Goal: Complete application form: Complete application form

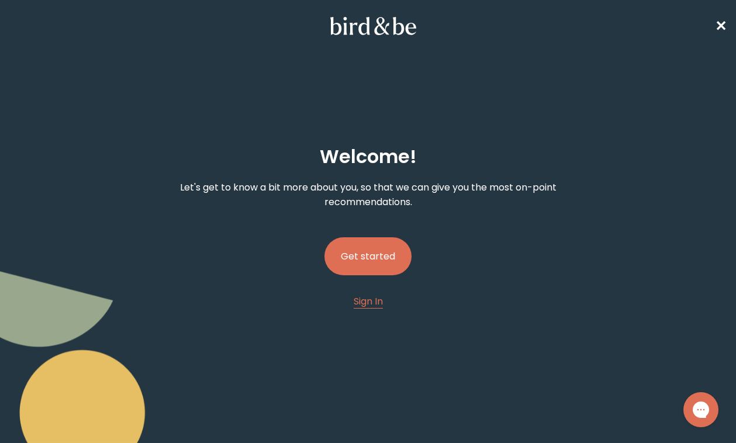
click at [361, 267] on button "Get started" at bounding box center [367, 256] width 87 height 38
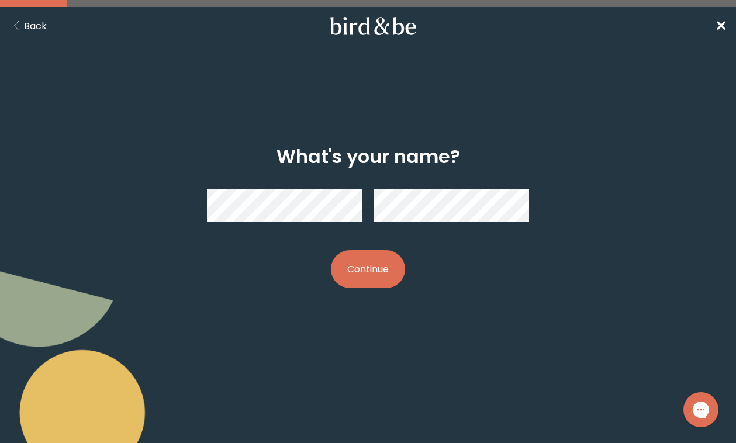
click at [373, 265] on button "Continue" at bounding box center [368, 269] width 74 height 38
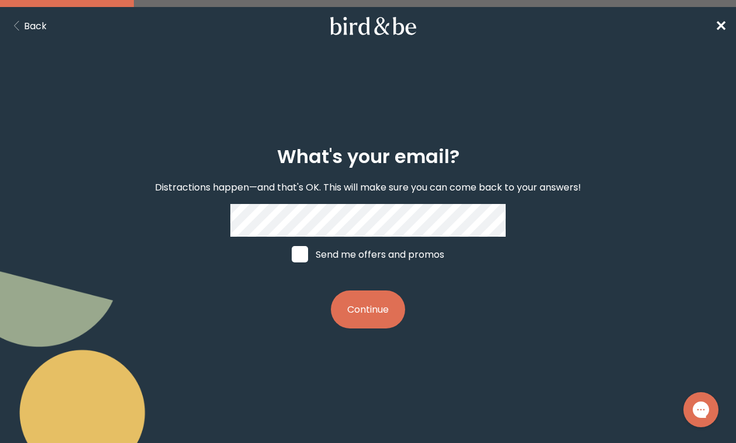
click at [331, 290] on button "Continue" at bounding box center [368, 309] width 74 height 38
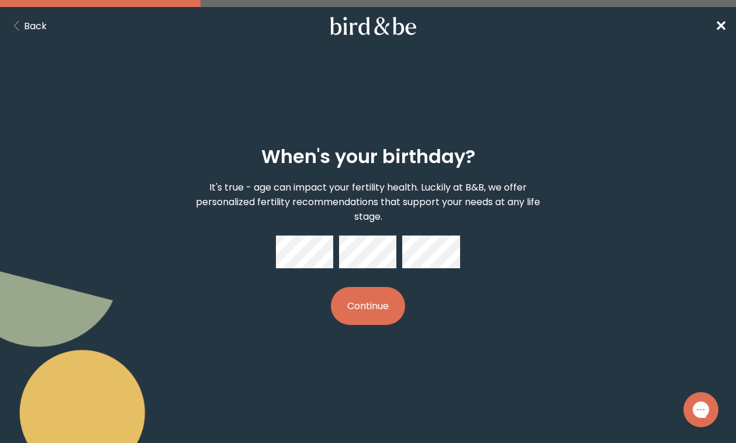
click at [366, 301] on button "Continue" at bounding box center [368, 306] width 74 height 38
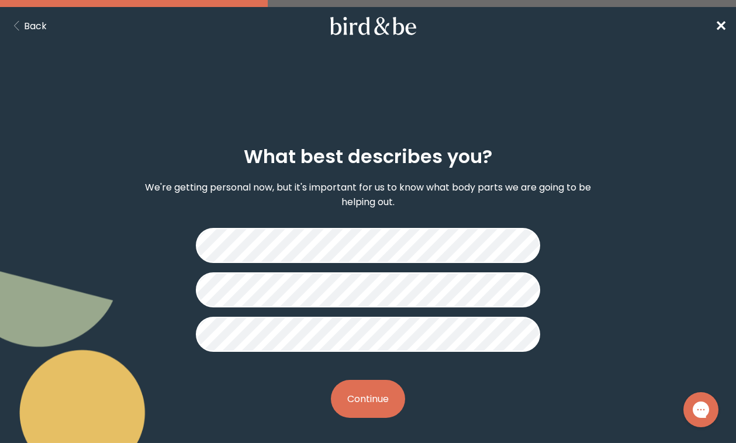
scroll to position [1, 0]
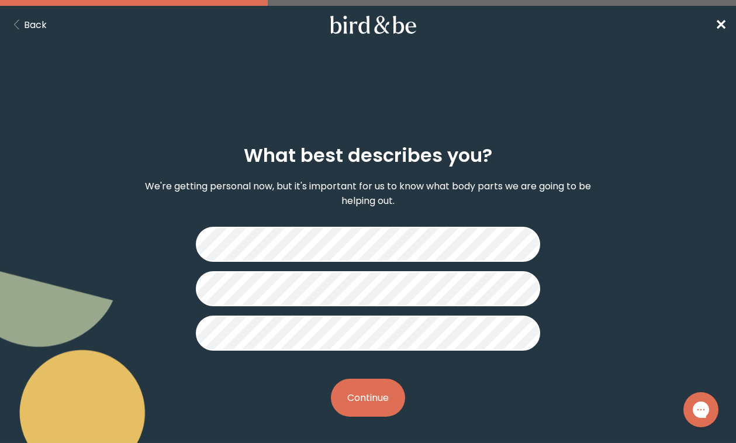
click at [361, 404] on button "Continue" at bounding box center [368, 398] width 74 height 38
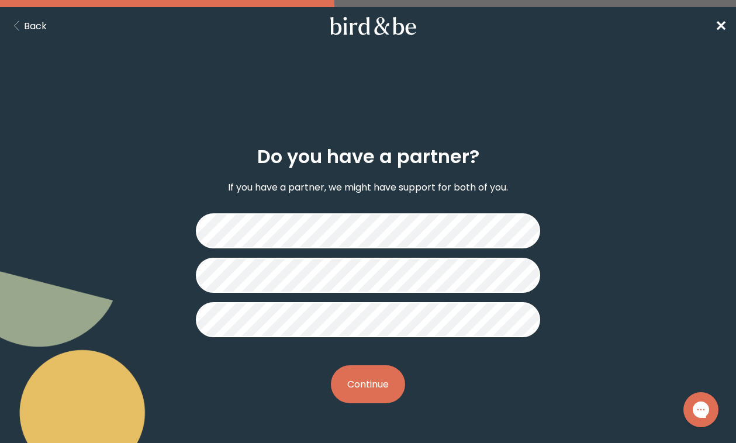
click at [376, 398] on button "Continue" at bounding box center [368, 384] width 74 height 38
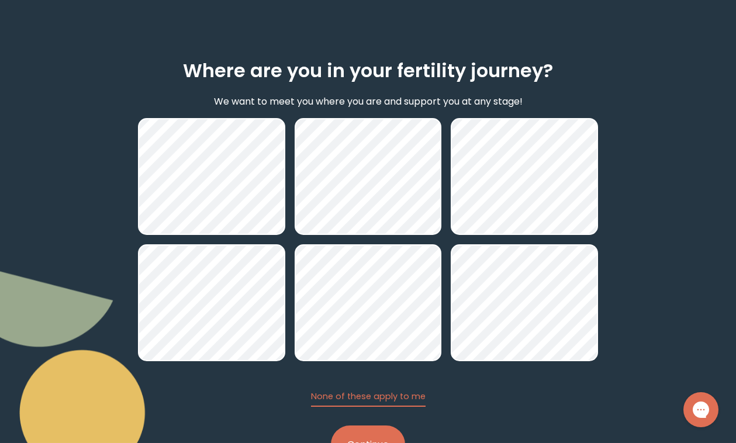
scroll to position [133, 0]
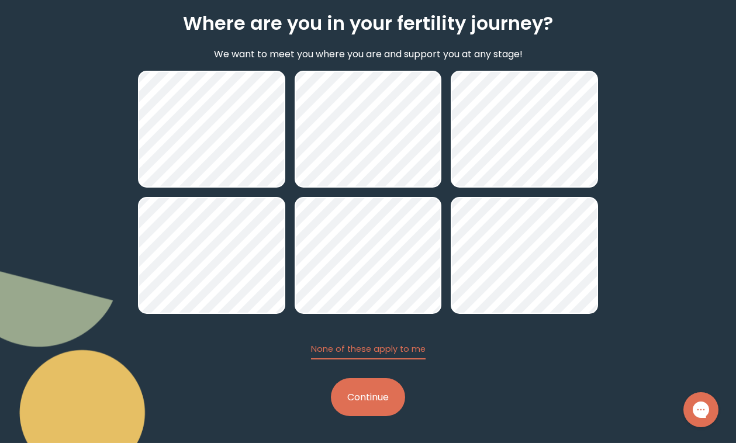
click at [350, 410] on button "Continue" at bounding box center [368, 397] width 74 height 38
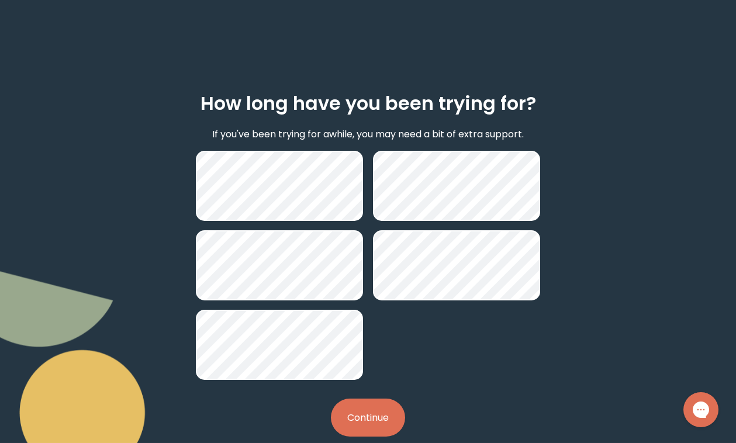
scroll to position [73, 0]
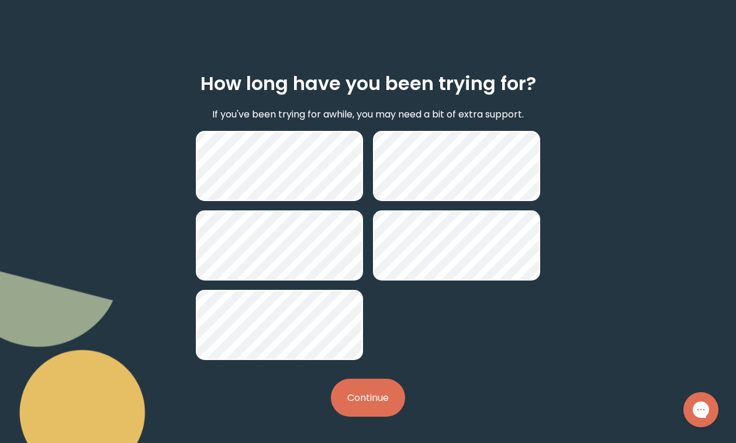
click at [373, 411] on button "Continue" at bounding box center [368, 398] width 74 height 38
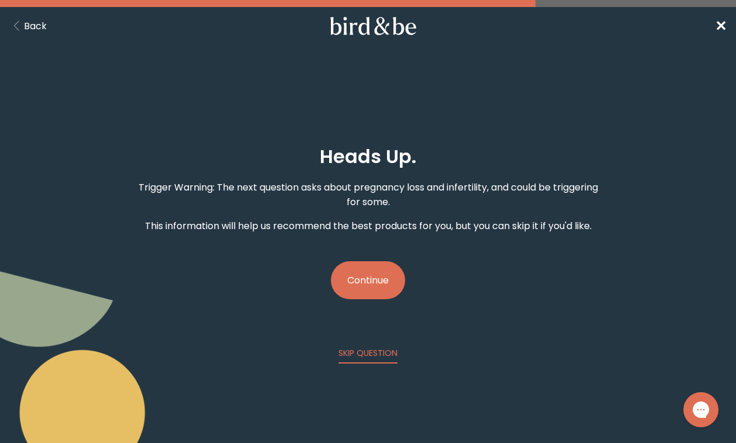
click at [367, 280] on button "Continue" at bounding box center [368, 280] width 74 height 38
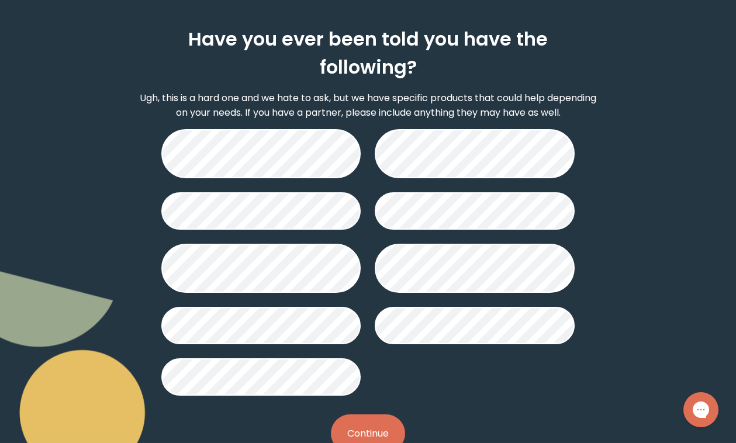
scroll to position [115, 0]
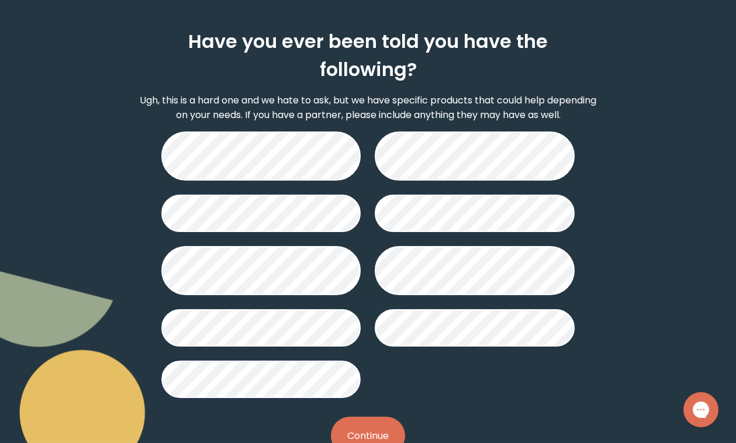
click at [358, 417] on button "Continue" at bounding box center [368, 436] width 74 height 38
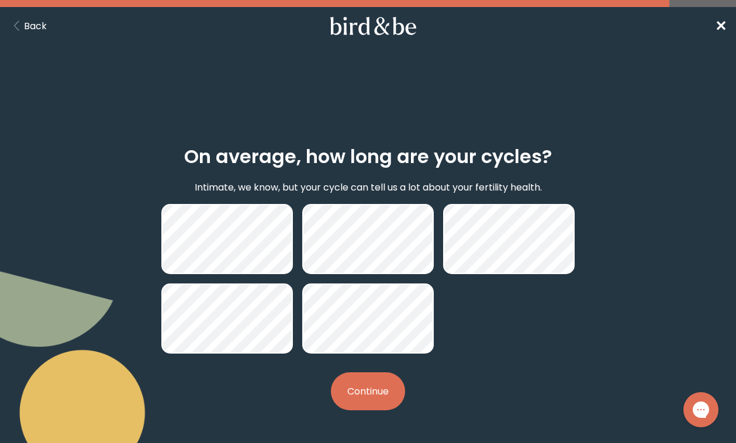
click at [363, 394] on button "Continue" at bounding box center [368, 391] width 74 height 38
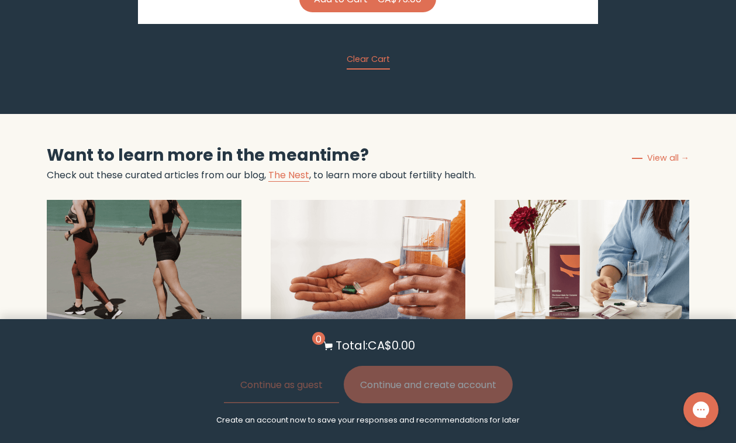
scroll to position [3924, 0]
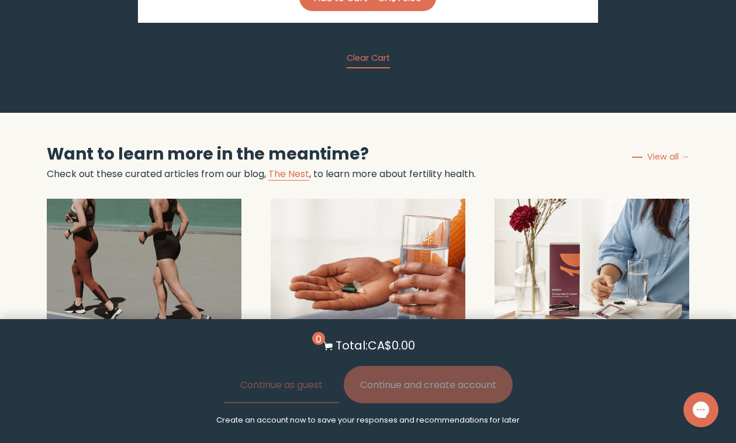
click at [555, 351] on strong "What Vitamins Should I Take During Pregnancy?" at bounding box center [576, 367] width 164 height 33
